Goal: Task Accomplishment & Management: Manage account settings

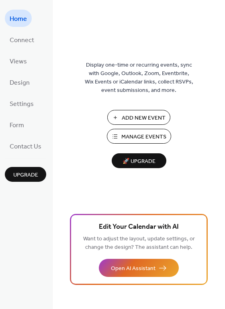
click at [125, 140] on span "Manage Events" at bounding box center [143, 137] width 45 height 8
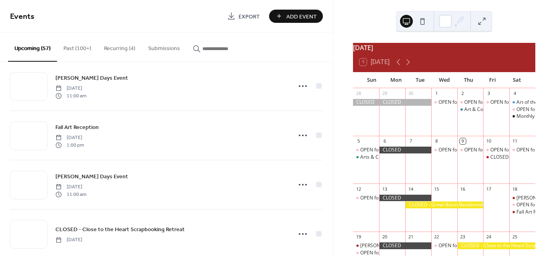
scroll to position [84, 0]
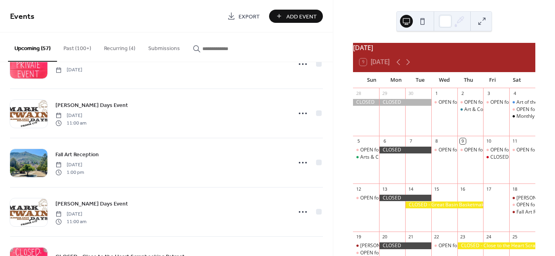
click at [111, 48] on button "Recurring (4)" at bounding box center [120, 47] width 44 height 28
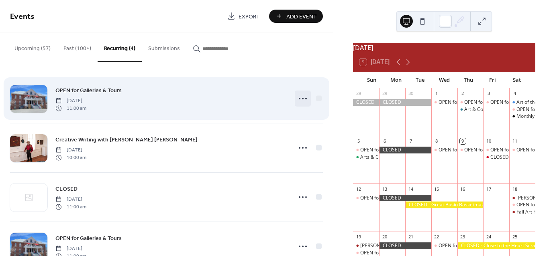
click at [299, 97] on icon at bounding box center [302, 98] width 13 height 13
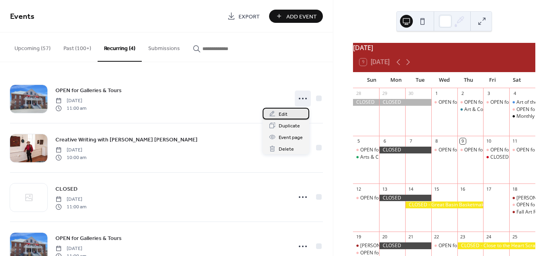
click at [284, 113] on span "Edit" at bounding box center [283, 114] width 9 height 8
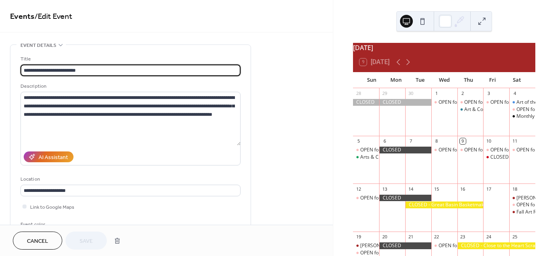
type input "**********"
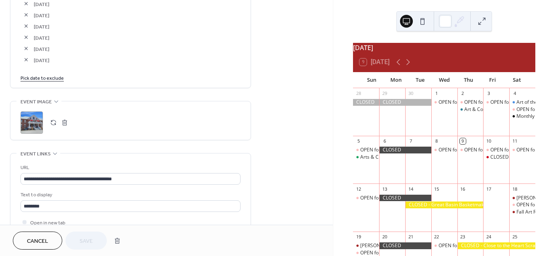
scroll to position [1104, 0]
click at [38, 77] on link "Pick date to exclude" at bounding box center [41, 77] width 43 height 8
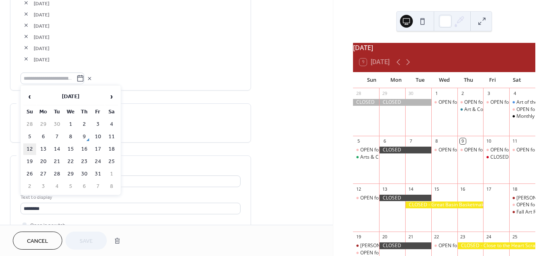
click at [29, 147] on td "12" at bounding box center [29, 150] width 13 height 12
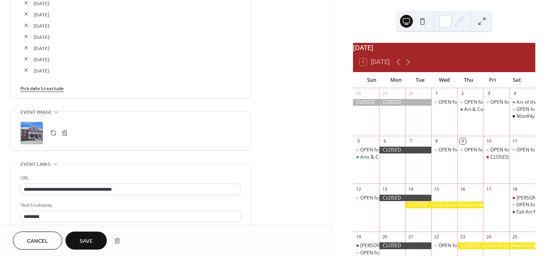
click at [83, 240] on span "Save" at bounding box center [85, 242] width 13 height 8
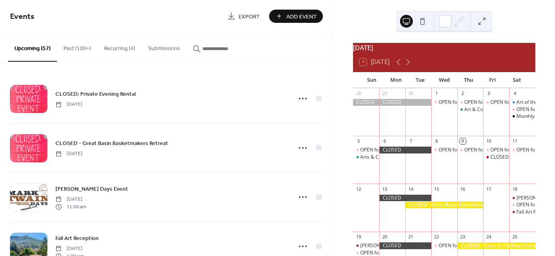
click at [396, 202] on div at bounding box center [405, 198] width 52 height 7
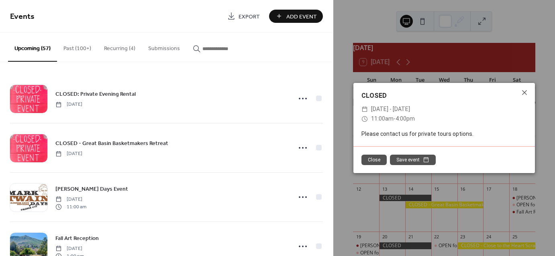
click at [374, 163] on button "Close" at bounding box center [373, 160] width 25 height 10
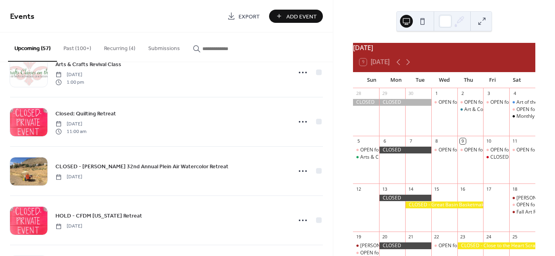
scroll to position [1754, 0]
click at [202, 49] on input "button" at bounding box center [226, 49] width 48 height 8
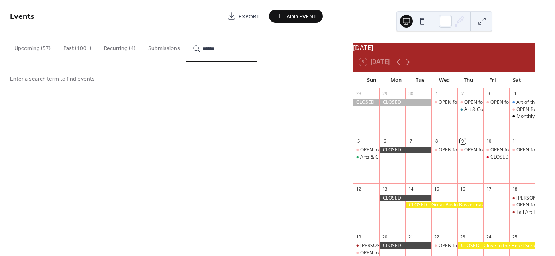
type input "******"
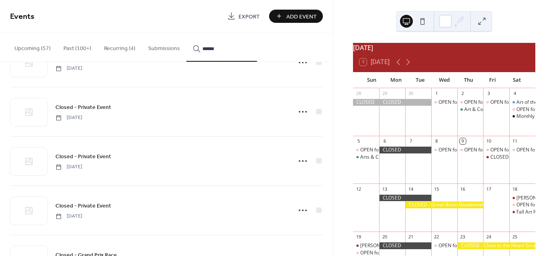
scroll to position [322, 0]
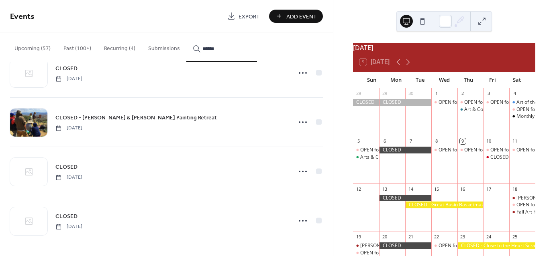
click at [124, 49] on button "Recurring (4)" at bounding box center [120, 47] width 44 height 28
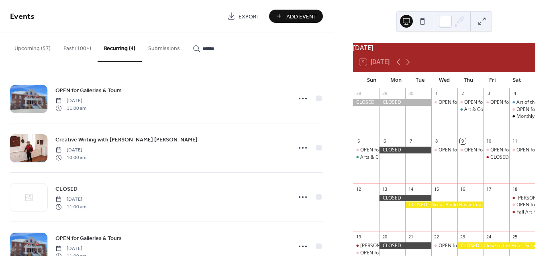
click at [41, 47] on button "Upcoming (57)" at bounding box center [32, 47] width 49 height 28
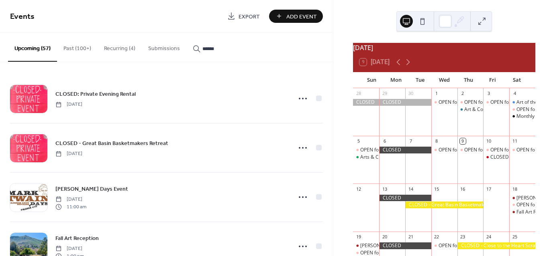
click at [116, 48] on button "Recurring (4)" at bounding box center [120, 47] width 44 height 28
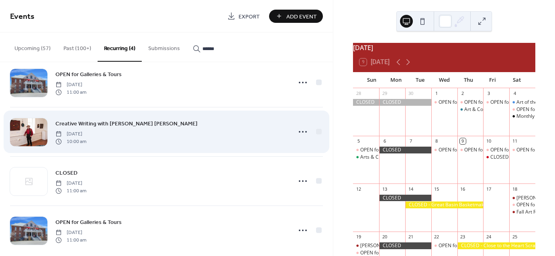
scroll to position [26, 0]
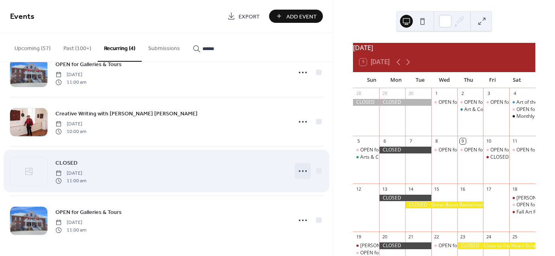
click at [299, 171] on icon at bounding box center [302, 171] width 13 height 13
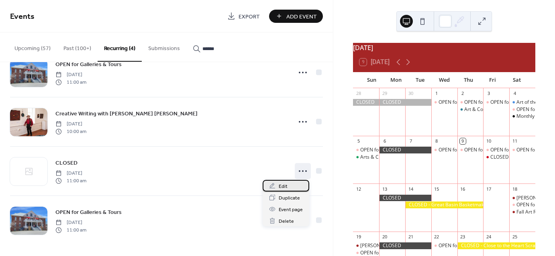
click at [277, 185] on div "Edit" at bounding box center [285, 186] width 47 height 12
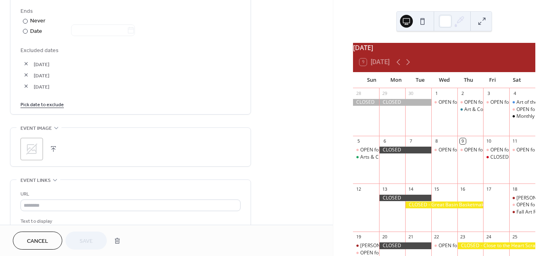
scroll to position [447, 0]
click at [30, 244] on span "Cancel" at bounding box center [37, 242] width 21 height 8
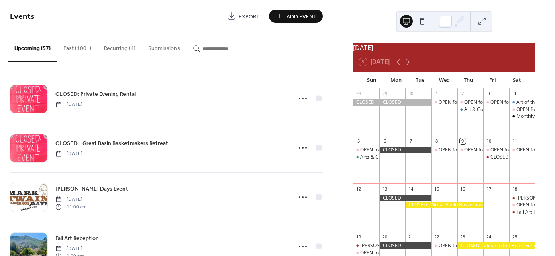
click at [299, 17] on span "Add Event" at bounding box center [301, 16] width 31 height 8
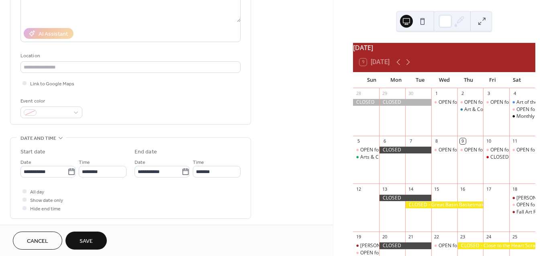
scroll to position [127, 0]
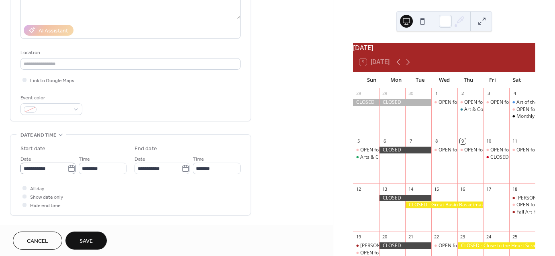
type input "******"
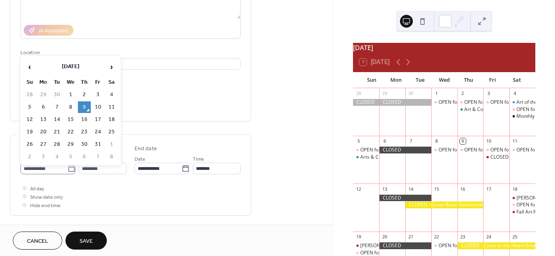
click at [70, 169] on icon at bounding box center [71, 169] width 8 height 8
click at [67, 169] on input "**********" at bounding box center [43, 169] width 47 height 12
click at [30, 115] on td "12" at bounding box center [29, 120] width 13 height 12
type input "**********"
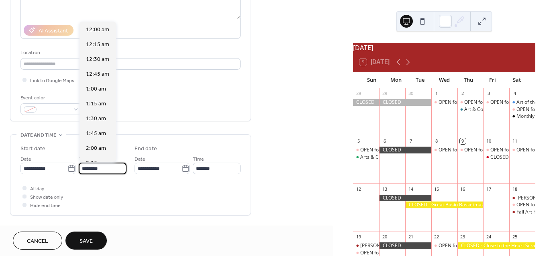
click at [113, 167] on input "********" at bounding box center [103, 169] width 48 height 12
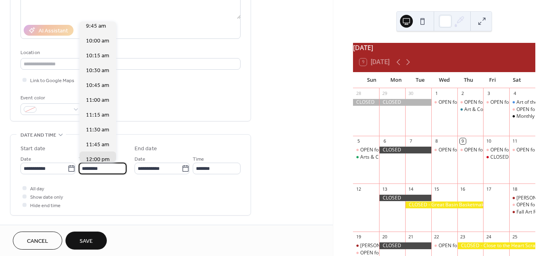
scroll to position [581, 0]
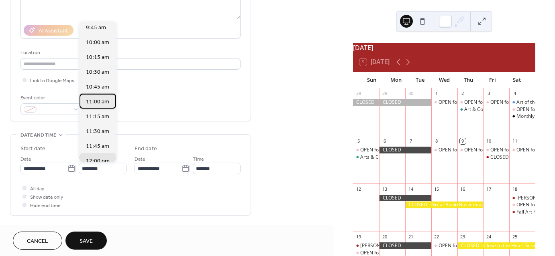
click at [102, 98] on span "11:00 am" at bounding box center [97, 102] width 23 height 8
type input "********"
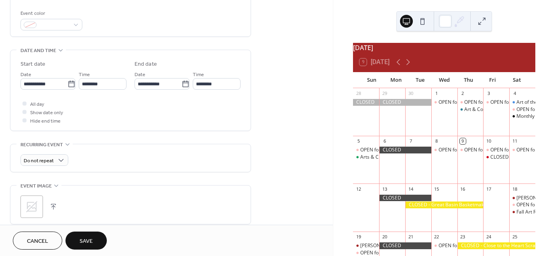
scroll to position [218, 0]
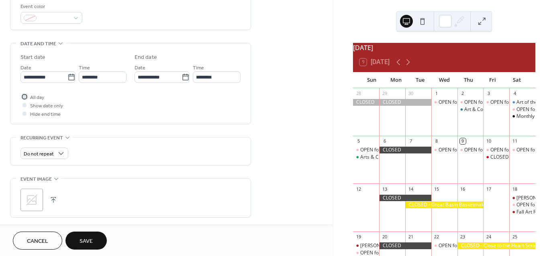
click at [26, 97] on div at bounding box center [24, 97] width 8 height 8
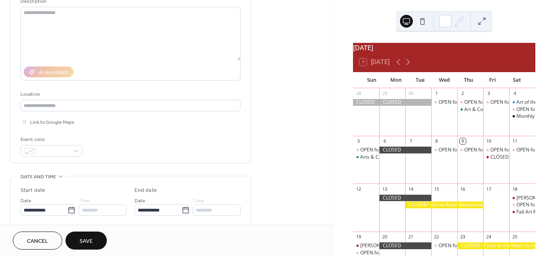
scroll to position [72, 0]
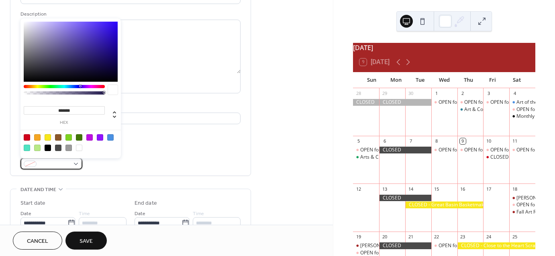
click at [72, 165] on div at bounding box center [51, 164] width 62 height 12
click at [45, 146] on div at bounding box center [48, 148] width 6 height 6
click at [58, 149] on div at bounding box center [58, 148] width 6 height 6
type input "*******"
click at [80, 244] on span "Save" at bounding box center [85, 242] width 13 height 8
